Goal: Find specific page/section: Find specific page/section

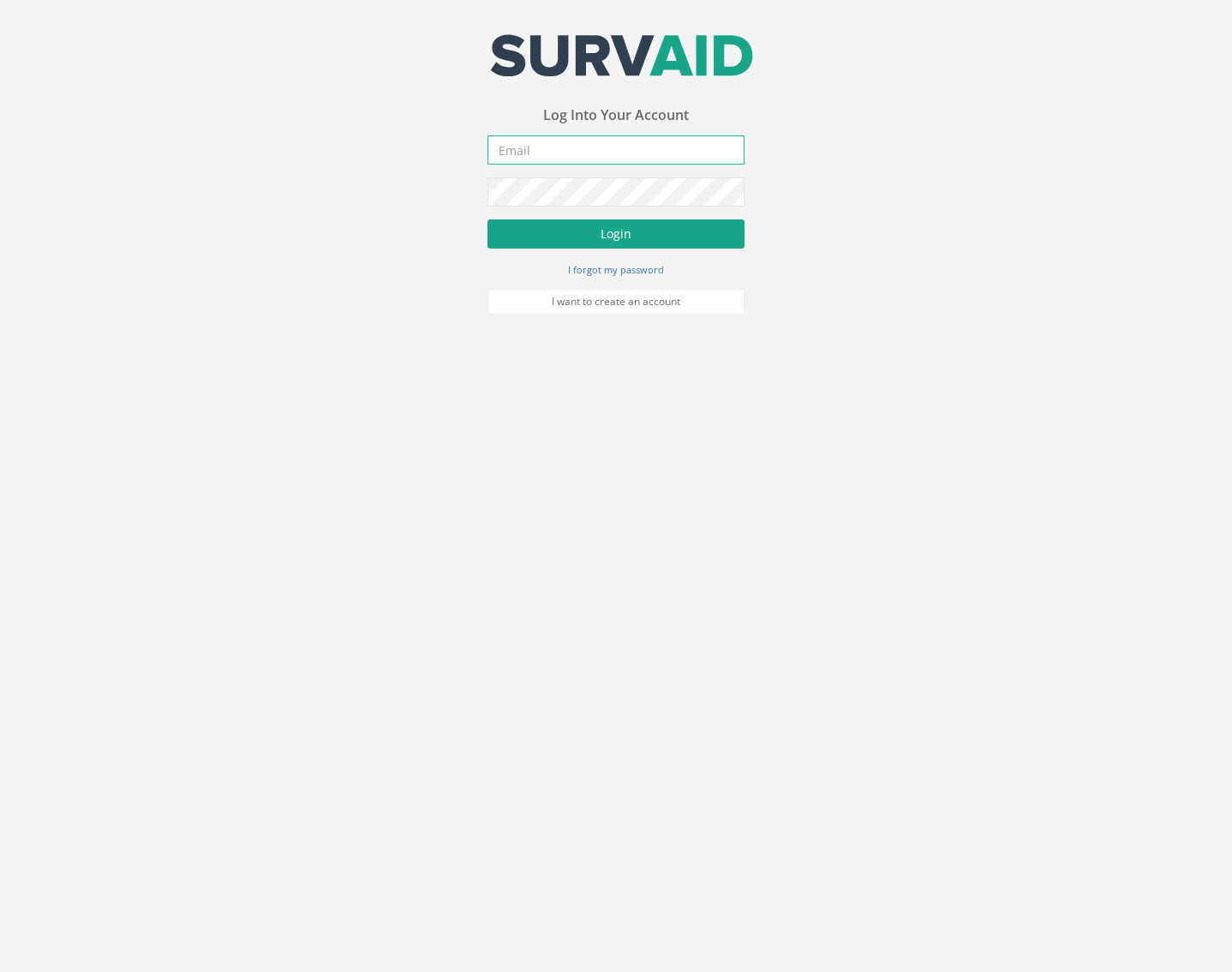
type input "[EMAIL_ADDRESS][DOMAIN_NAME]"
click at [580, 225] on button "Login" at bounding box center [616, 234] width 257 height 29
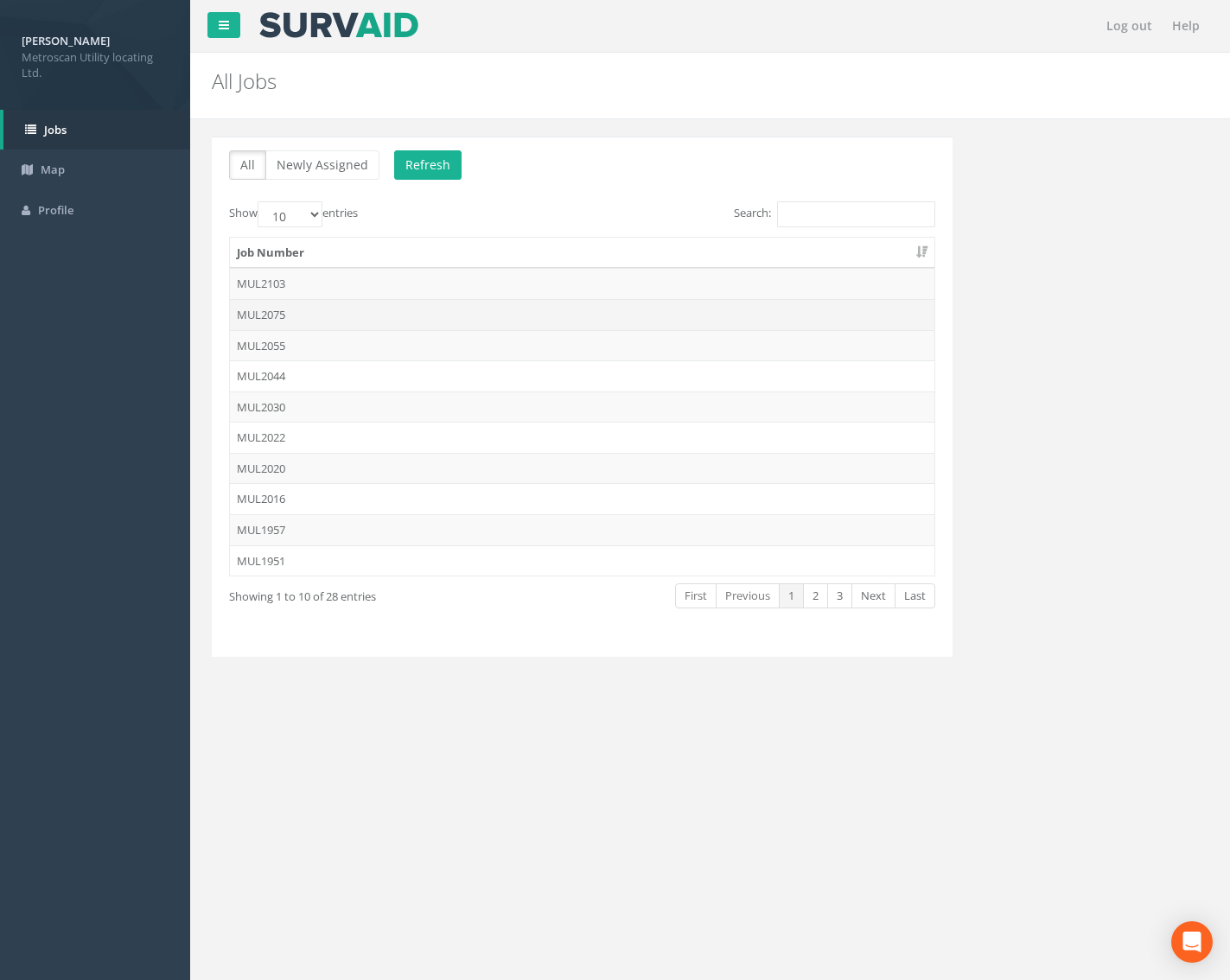
click at [298, 320] on td "MUL2075" at bounding box center [582, 315] width 705 height 31
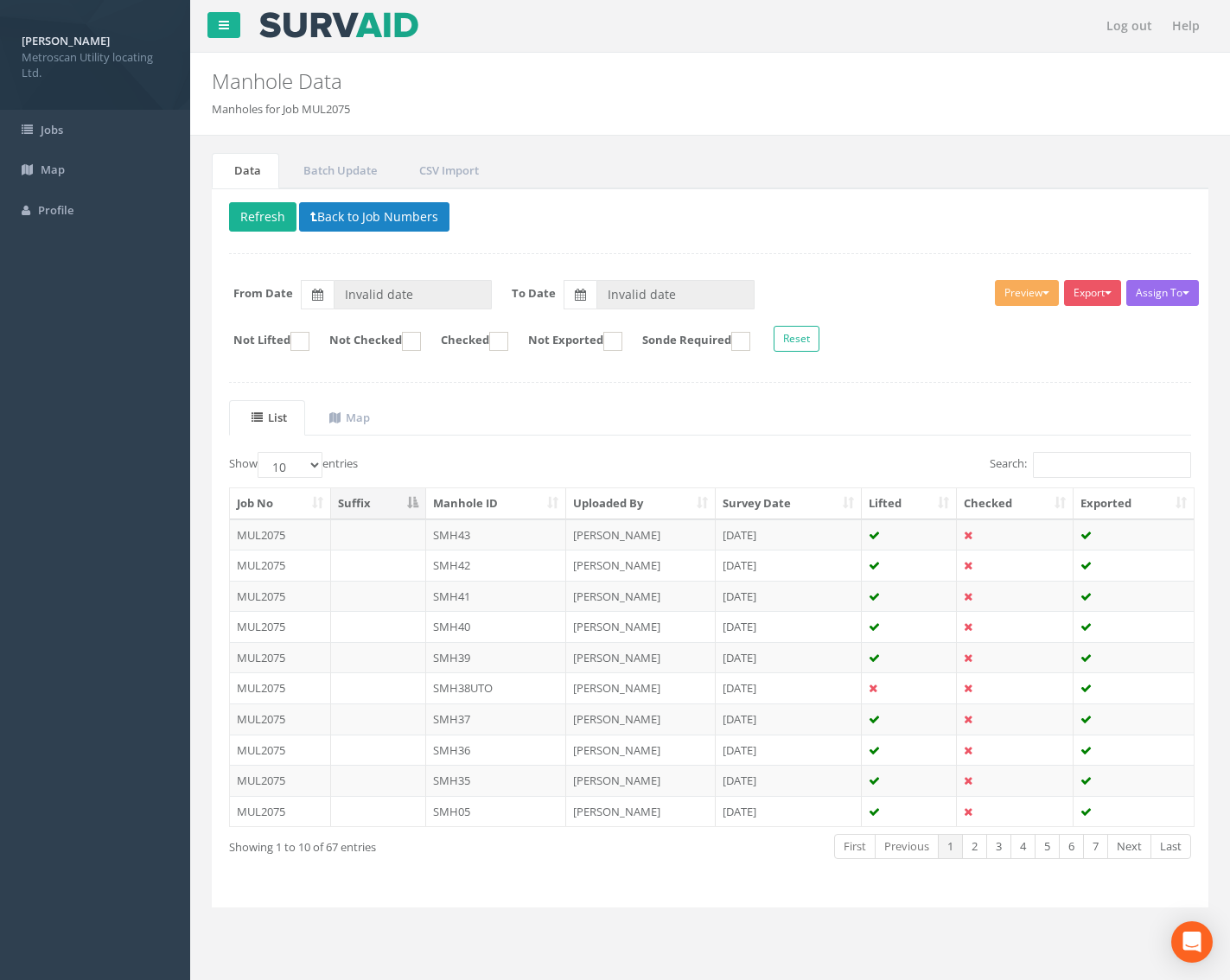
type input "[DATE]"
click at [1090, 465] on input "Search:" at bounding box center [1112, 465] width 158 height 26
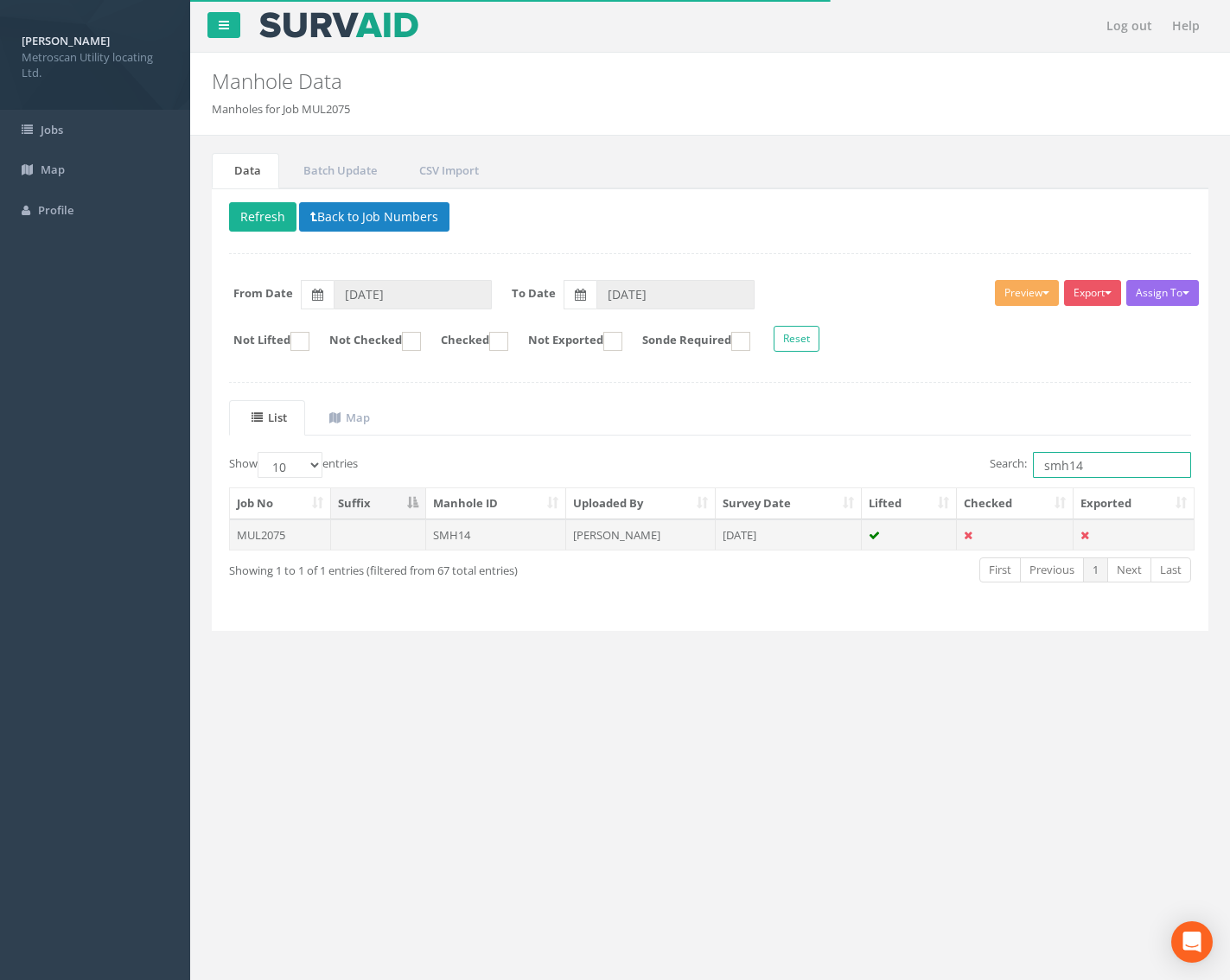
type input "smh14"
click at [652, 544] on td "[PERSON_NAME]" at bounding box center [641, 535] width 150 height 31
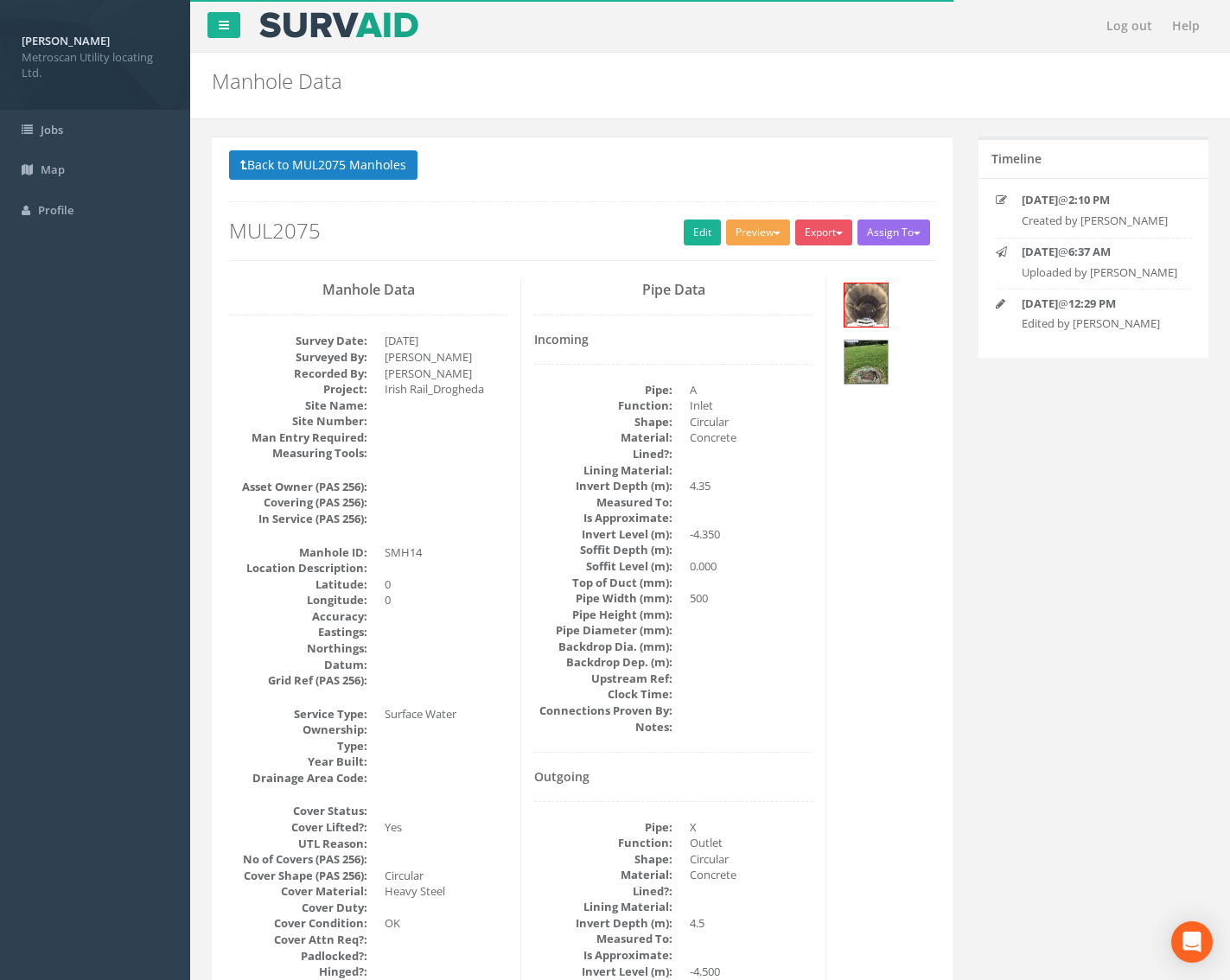
click at [738, 239] on button "Preview" at bounding box center [759, 232] width 64 height 26
click at [727, 272] on link "Metroscan Manhole" at bounding box center [725, 268] width 131 height 27
